Goal: Transaction & Acquisition: Purchase product/service

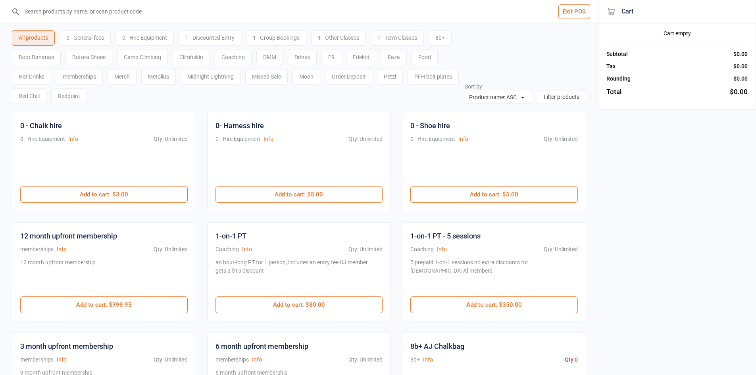
click at [125, 14] on input "search" at bounding box center [304, 11] width 566 height 23
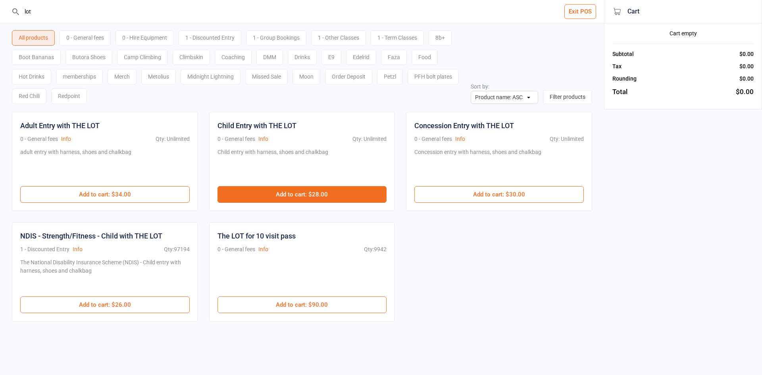
type input "lot"
click at [364, 202] on button "Add to cart : $28.00" at bounding box center [301, 194] width 169 height 17
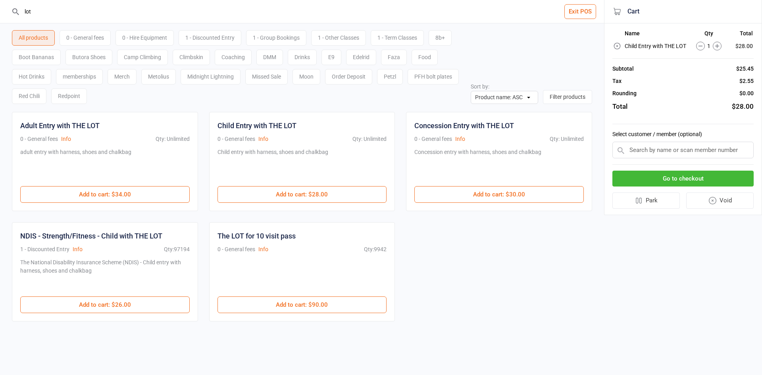
drag, startPoint x: 53, startPoint y: 12, endPoint x: 0, endPoint y: 5, distance: 53.7
click at [0, 5] on header "lot Exit POS" at bounding box center [302, 11] width 604 height 23
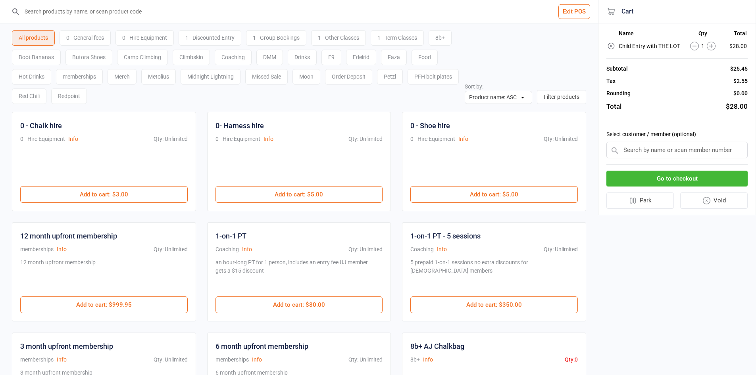
click at [705, 187] on div "Go to checkout Park Void" at bounding box center [676, 190] width 141 height 50
click at [705, 173] on button "Go to checkout" at bounding box center [676, 179] width 141 height 16
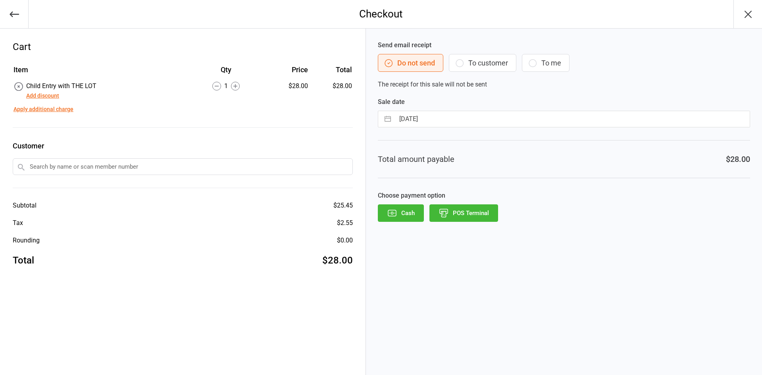
click at [498, 213] on div "Cash POS Terminal" at bounding box center [564, 212] width 372 height 17
click at [490, 216] on button "POS Terminal" at bounding box center [463, 212] width 69 height 17
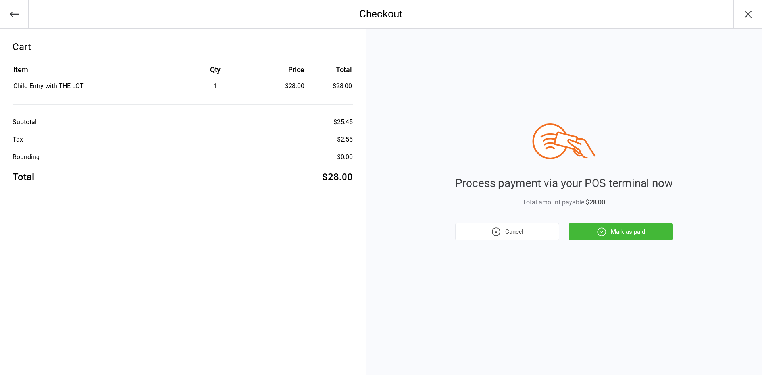
click at [606, 234] on icon "button" at bounding box center [601, 232] width 10 height 10
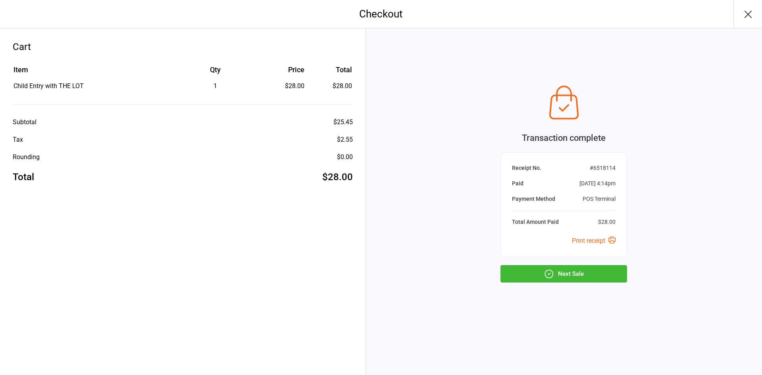
click at [589, 269] on button "Next Sale" at bounding box center [563, 273] width 127 height 17
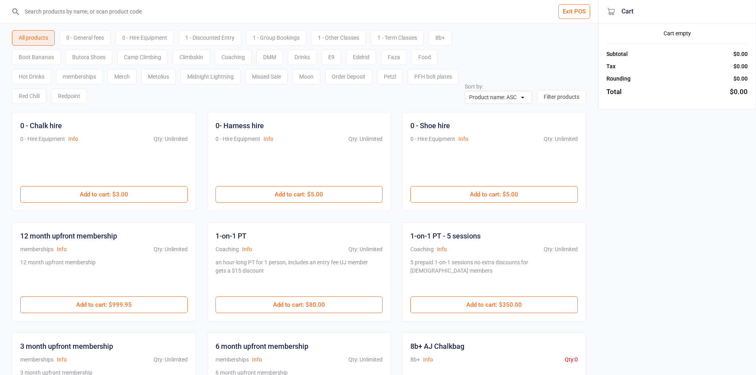
click at [119, 13] on input "search" at bounding box center [304, 11] width 566 height 23
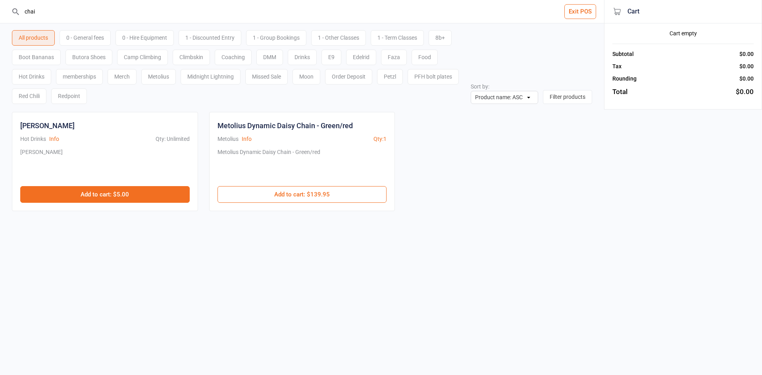
type input "chai"
click at [103, 196] on button "Add to cart : $5.00" at bounding box center [104, 194] width 169 height 17
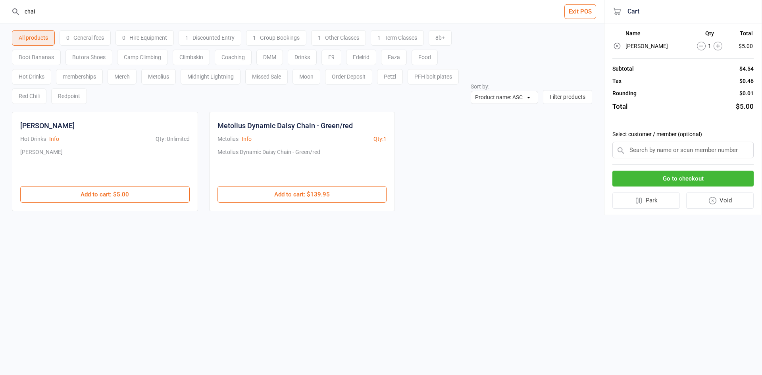
click at [706, 177] on button "Go to checkout" at bounding box center [682, 179] width 141 height 16
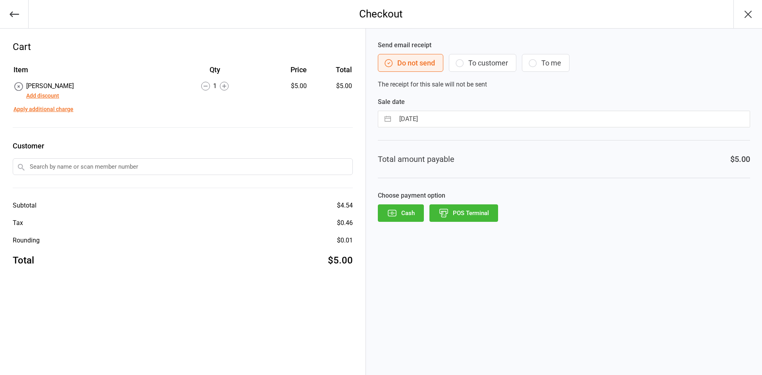
click at [469, 216] on button "POS Terminal" at bounding box center [463, 212] width 69 height 17
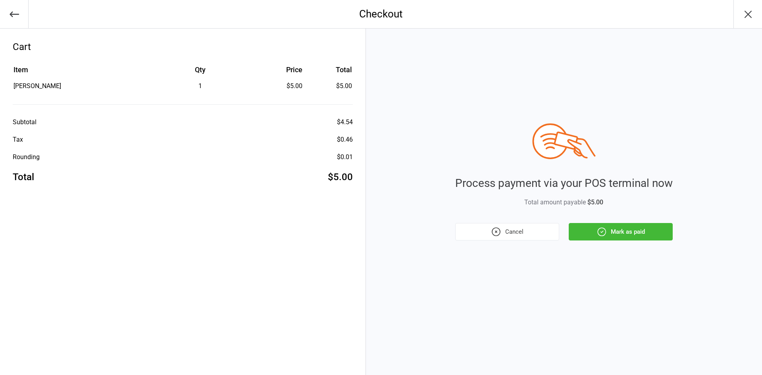
click at [604, 231] on icon "button" at bounding box center [601, 232] width 10 height 10
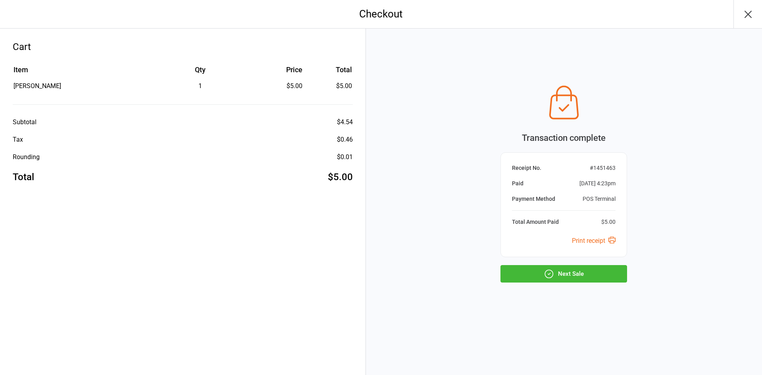
click at [579, 268] on button "Next Sale" at bounding box center [563, 273] width 127 height 17
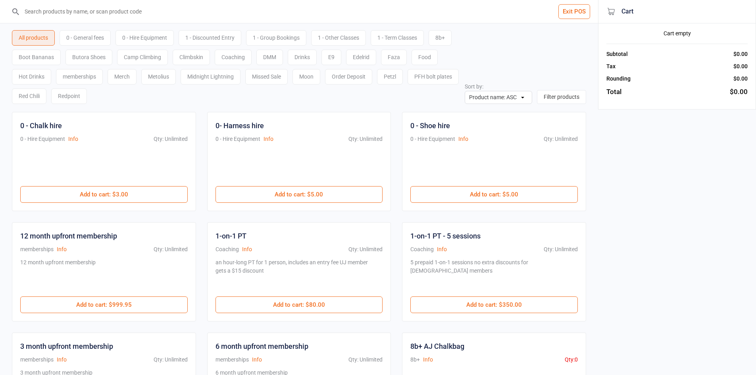
click at [93, 32] on div "0 - General fees" at bounding box center [85, 37] width 51 height 15
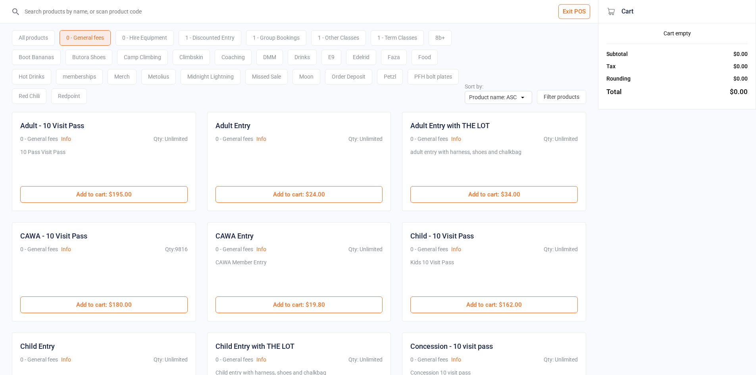
click at [294, 185] on div at bounding box center [298, 167] width 167 height 38
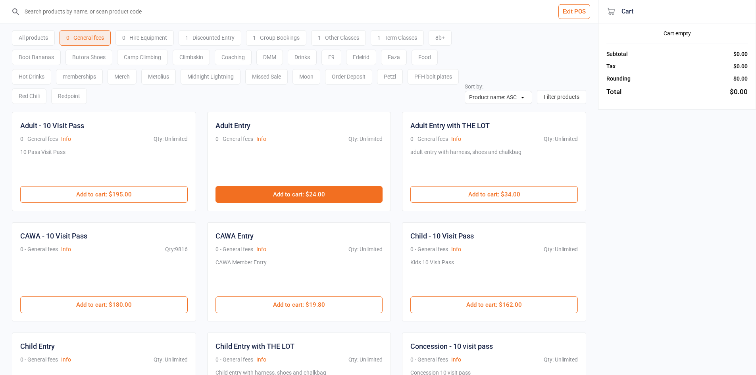
click at [291, 193] on button "Add to cart : $24.00" at bounding box center [298, 194] width 167 height 17
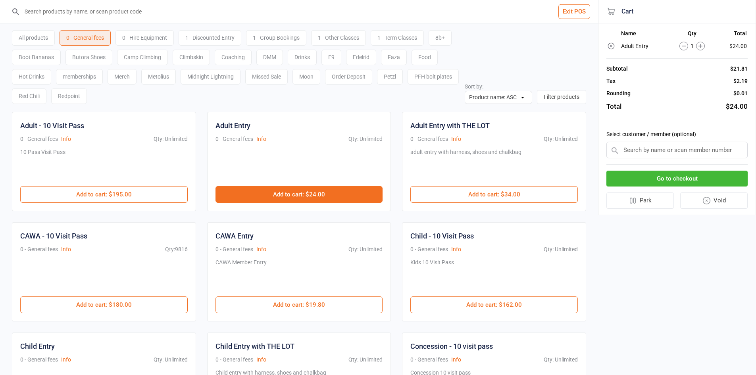
click at [291, 192] on button "Add to cart : $24.00" at bounding box center [298, 194] width 167 height 17
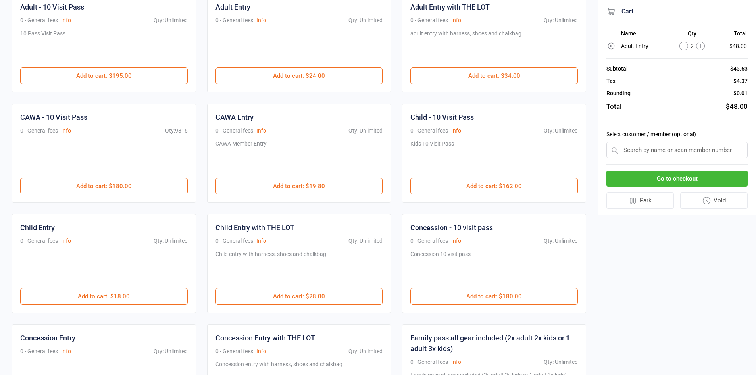
scroll to position [119, 0]
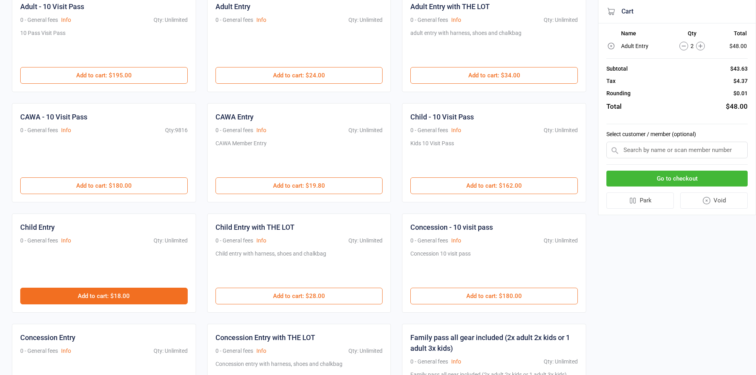
click at [141, 295] on button "Add to cart : $18.00" at bounding box center [103, 296] width 167 height 17
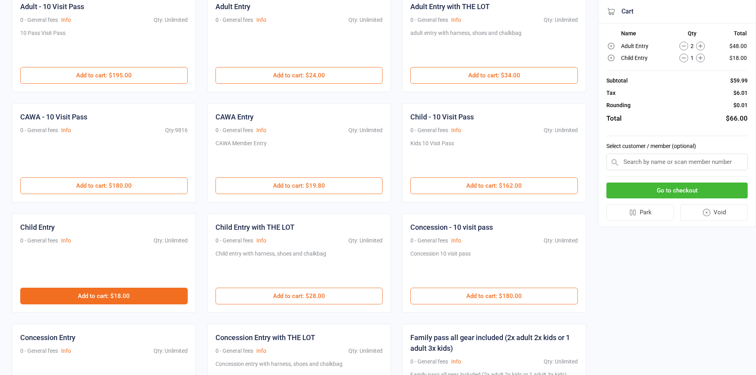
click at [140, 290] on button "Add to cart : $18.00" at bounding box center [103, 296] width 167 height 17
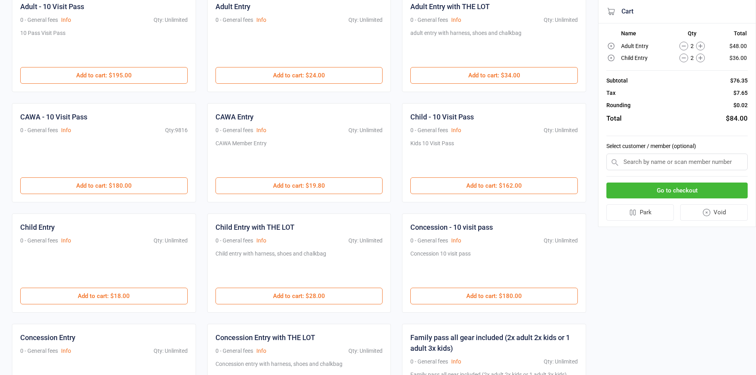
scroll to position [0, 0]
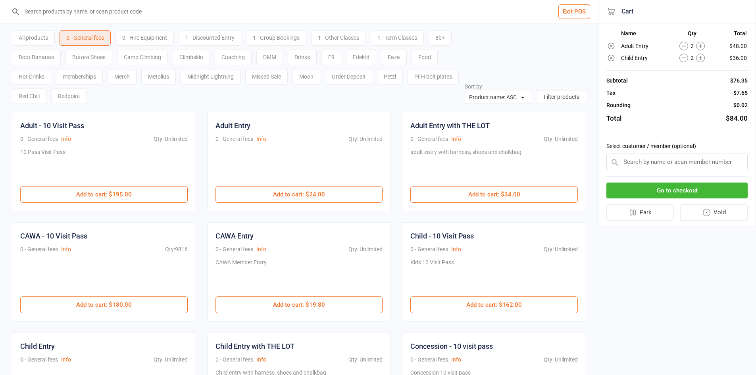
click at [695, 186] on button "Go to checkout" at bounding box center [676, 191] width 141 height 16
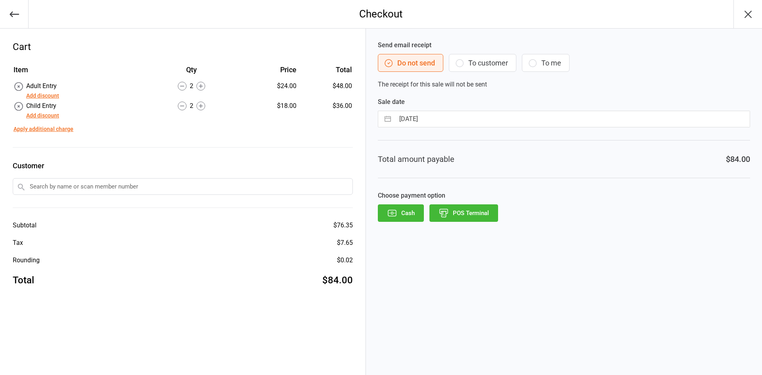
click at [448, 214] on icon "button" at bounding box center [444, 213] width 10 height 10
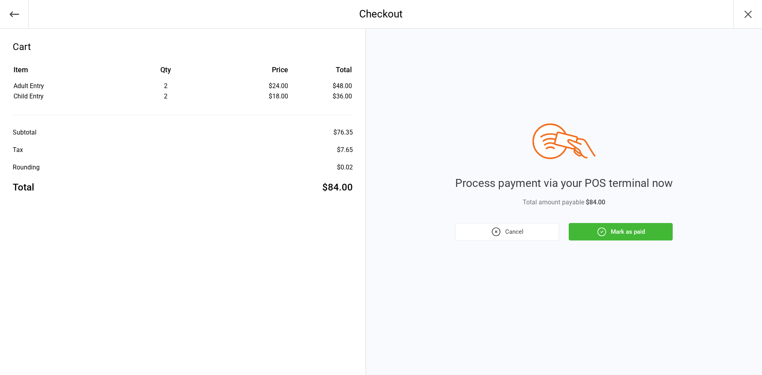
drag, startPoint x: 628, startPoint y: 231, endPoint x: 629, endPoint y: 237, distance: 5.6
click at [629, 231] on button "Mark as paid" at bounding box center [621, 231] width 104 height 17
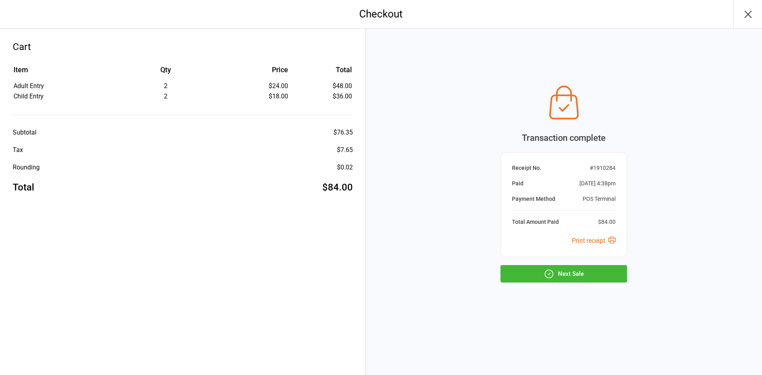
click at [605, 267] on button "Next Sale" at bounding box center [563, 273] width 127 height 17
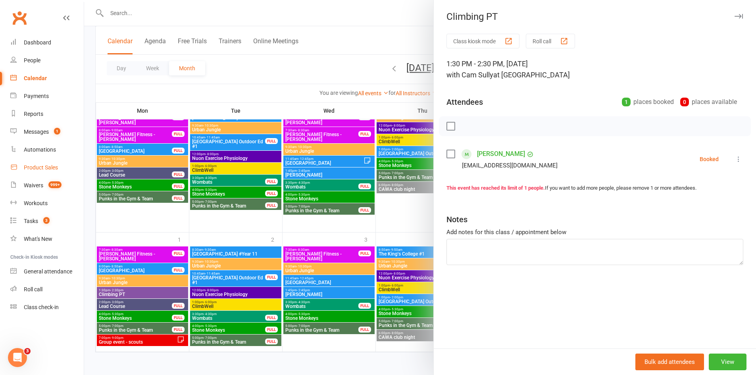
click at [49, 167] on div "Product Sales" at bounding box center [41, 167] width 34 height 6
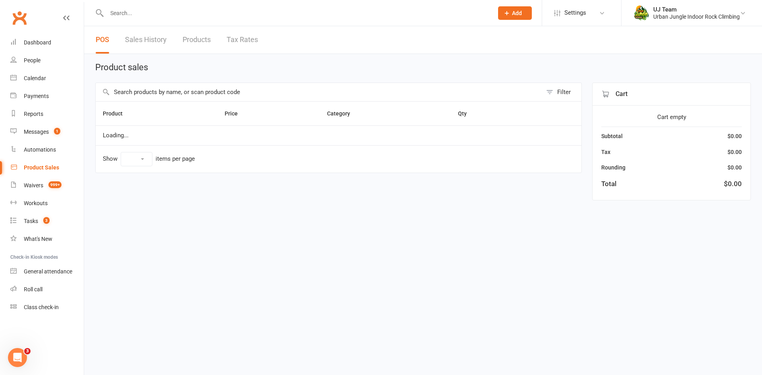
select select "10"
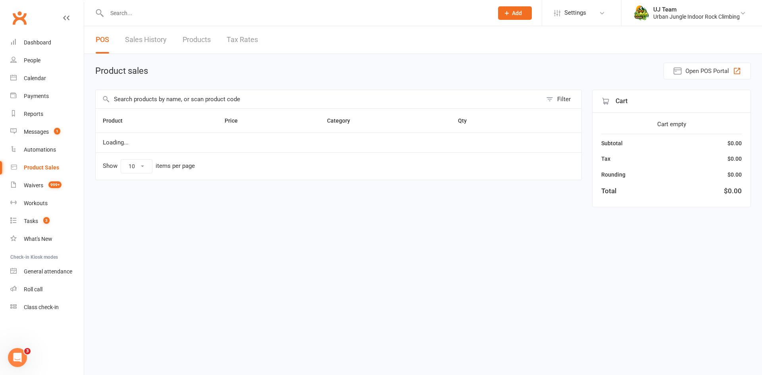
click at [140, 43] on link "Sales History" at bounding box center [146, 39] width 42 height 27
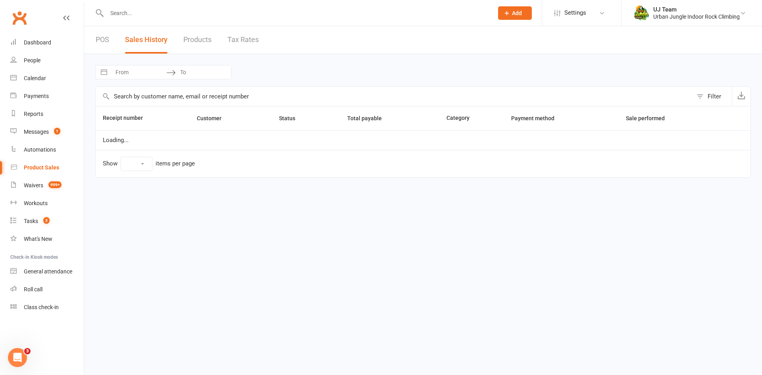
select select "100"
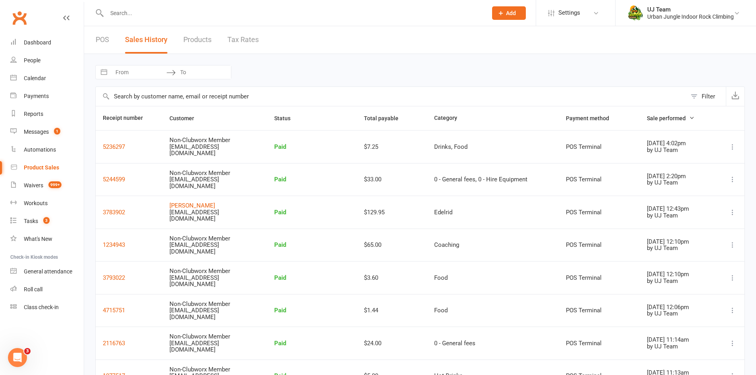
click at [154, 9] on input "text" at bounding box center [292, 13] width 377 height 11
paste input "millie shaw"
type input "millie shaw"
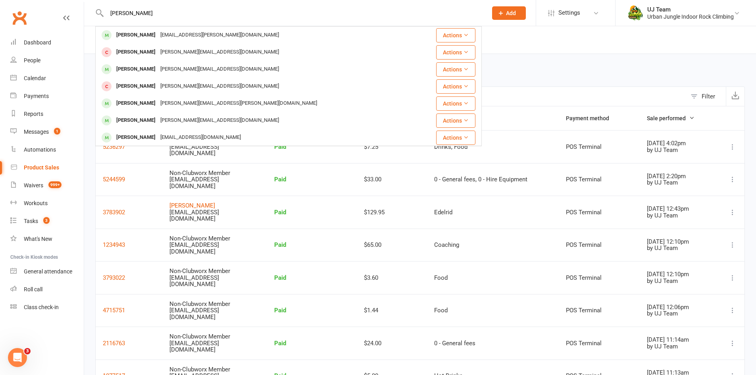
drag, startPoint x: 163, startPoint y: 13, endPoint x: 0, endPoint y: 1, distance: 164.0
click at [0, 2] on react-component "millie shaw Millie Muller Sp.muller@bigpond.com Actions Millie Agar simone.agar…" at bounding box center [241, 13] width 482 height 26
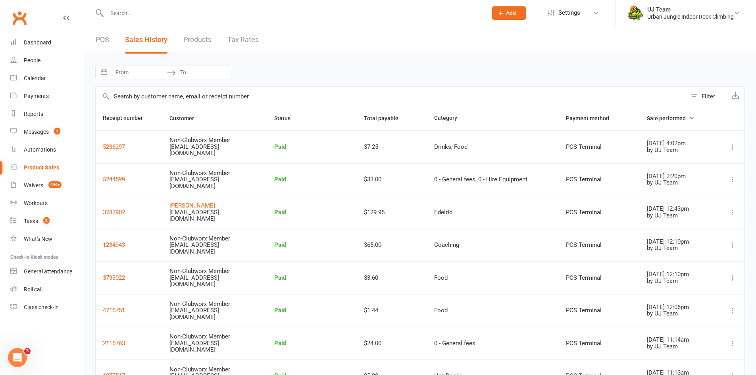
paste input "millie shaw"
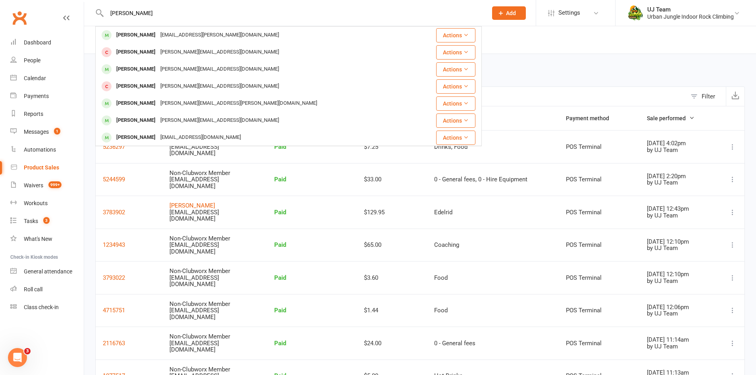
drag, startPoint x: 122, startPoint y: 12, endPoint x: 98, endPoint y: 13, distance: 23.9
click at [100, 12] on div "millie shaw Millie Muller Sp.muller@bigpond.com Actions Millie Agar simone.agar…" at bounding box center [288, 13] width 387 height 26
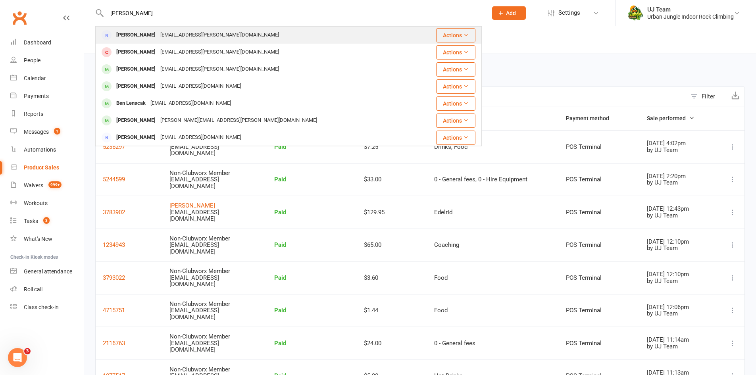
type input "ben shaw"
click at [167, 36] on div "ben.a.shaw@gmail.com" at bounding box center [219, 35] width 123 height 12
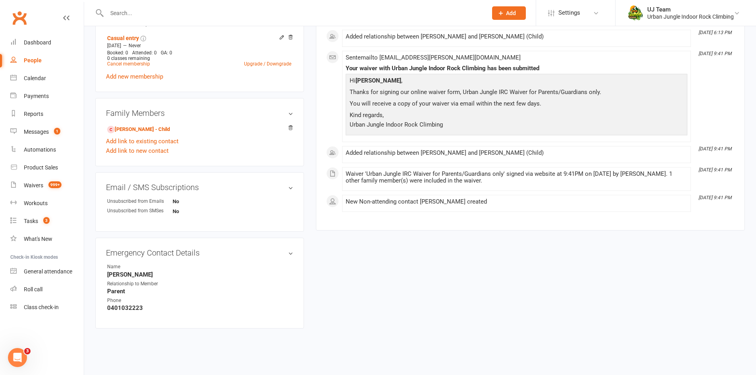
scroll to position [322, 0]
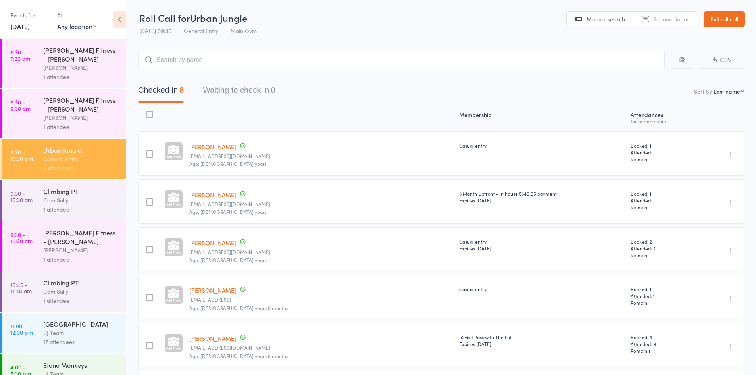
click at [730, 88] on select "First name Last name Birthday today? Behind on payments? Check in time Next pay…" at bounding box center [729, 91] width 31 height 8
select select "4"
click at [714, 87] on select "First name Last name Birthday today? Behind on payments? Check in time Next pay…" at bounding box center [729, 91] width 31 height 8
click at [235, 144] on link "[PERSON_NAME]" at bounding box center [212, 146] width 47 height 8
